Goal: Task Accomplishment & Management: Manage account settings

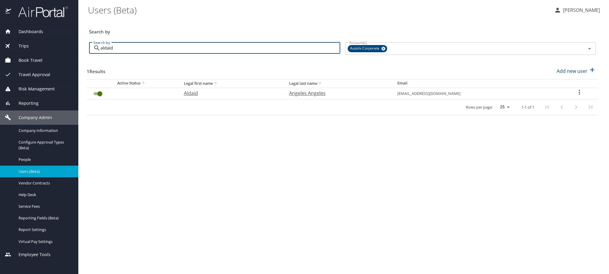
type input "aldaid"
click at [581, 96] on icon "User Search Table" at bounding box center [579, 92] width 7 height 7
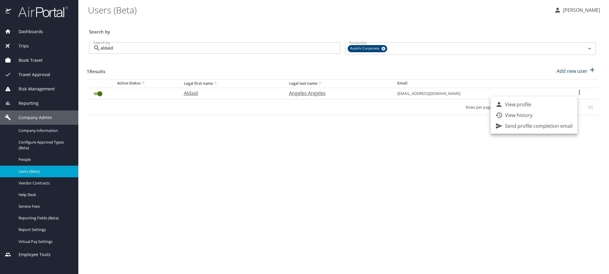
click at [567, 103] on li "View profile" at bounding box center [534, 104] width 87 height 11
select select "US"
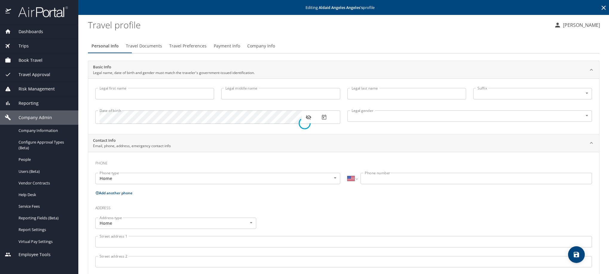
type input "Aldaid"
type input "Angeles Angeles"
type input "[DEMOGRAPHIC_DATA]"
type input "[PERSON_NAME]"
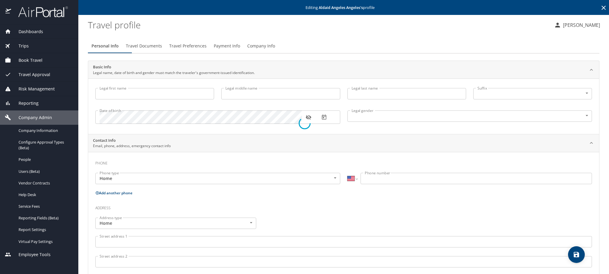
select select "MX"
type input "775 145 9399"
select select "MX"
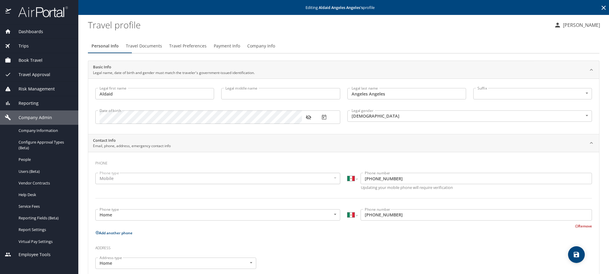
click at [240, 50] on span "Payment Info" at bounding box center [227, 45] width 26 height 7
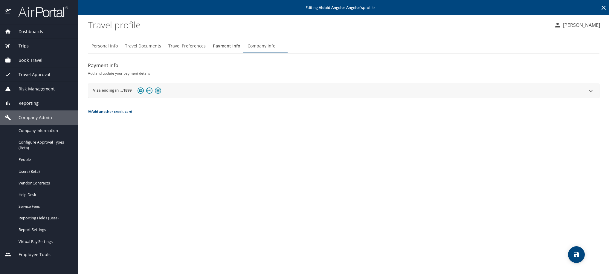
click at [121, 95] on h2 "Visa ending in ...1899" at bounding box center [112, 91] width 39 height 7
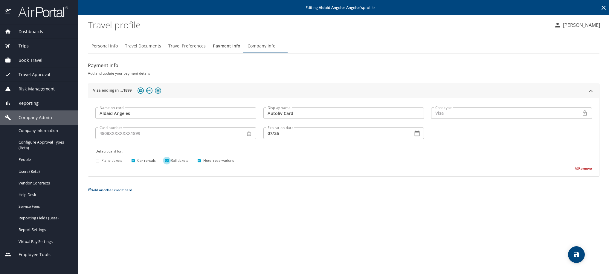
click at [165, 165] on input "Rail tickets" at bounding box center [167, 161] width 8 height 8
checkbox input "false"
click at [577, 255] on icon "save" at bounding box center [576, 254] width 5 height 5
